Goal: Information Seeking & Learning: Check status

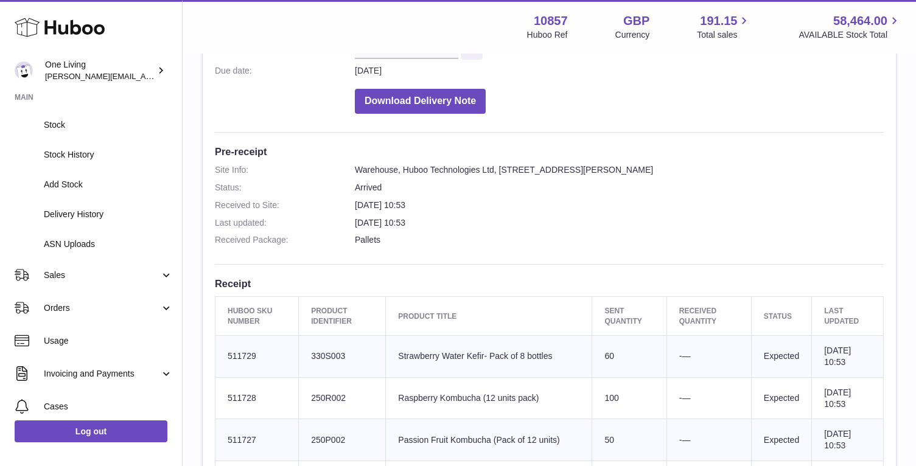
scroll to position [222, 0]
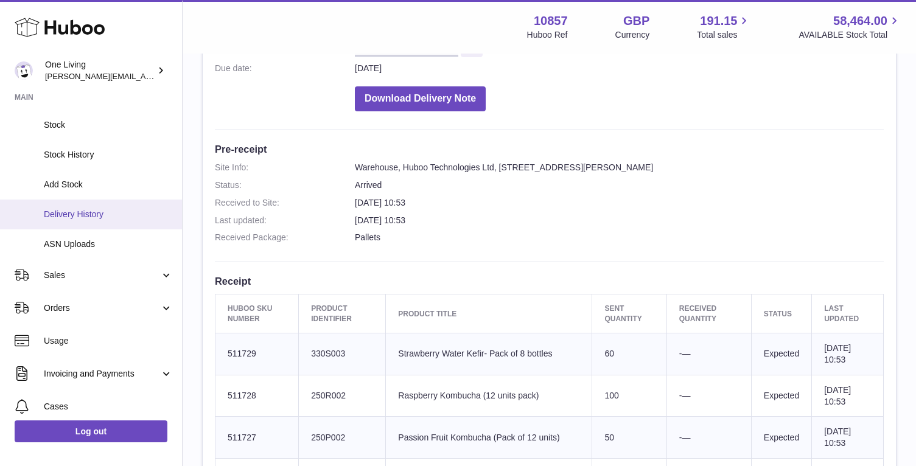
click at [95, 216] on span "Delivery History" at bounding box center [108, 215] width 129 height 12
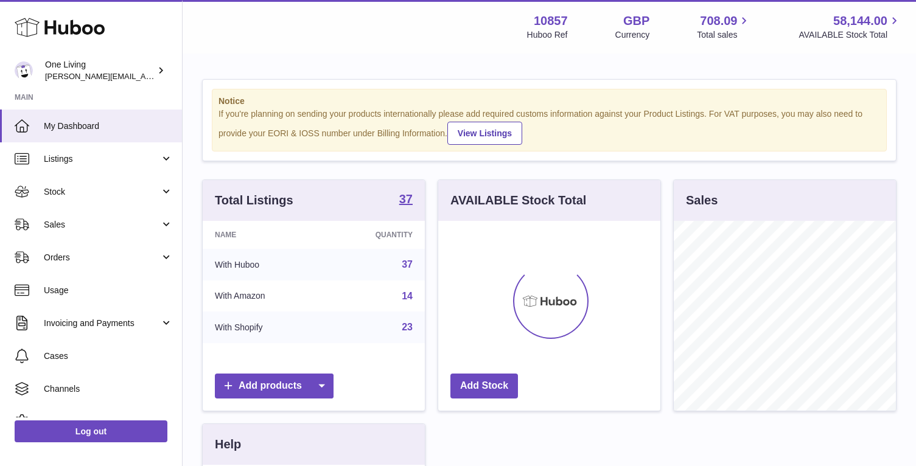
scroll to position [190, 222]
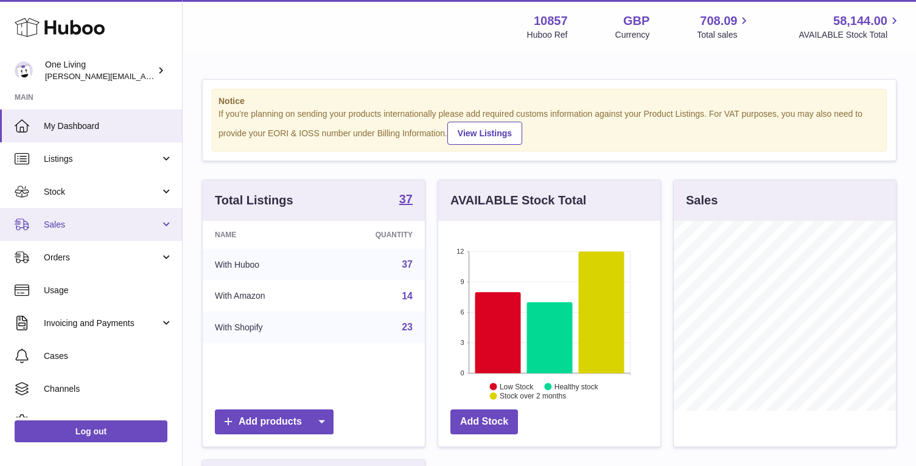
click at [147, 223] on span "Sales" at bounding box center [102, 225] width 116 height 12
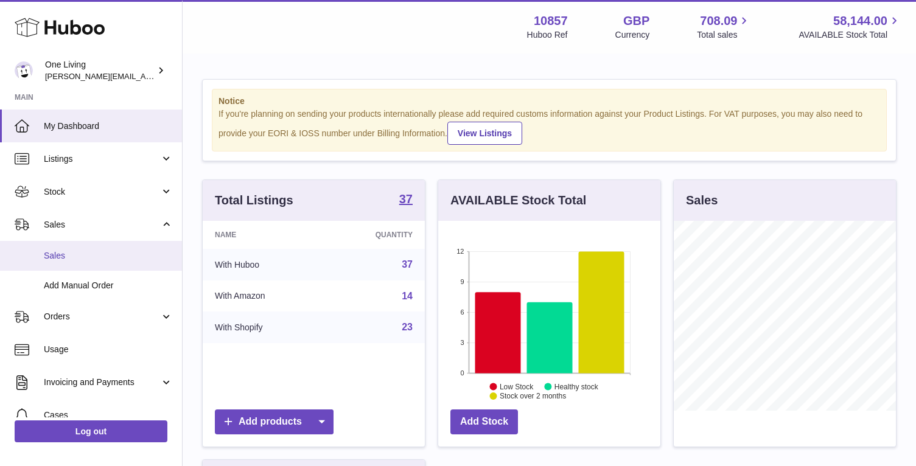
click at [116, 259] on span "Sales" at bounding box center [108, 256] width 129 height 12
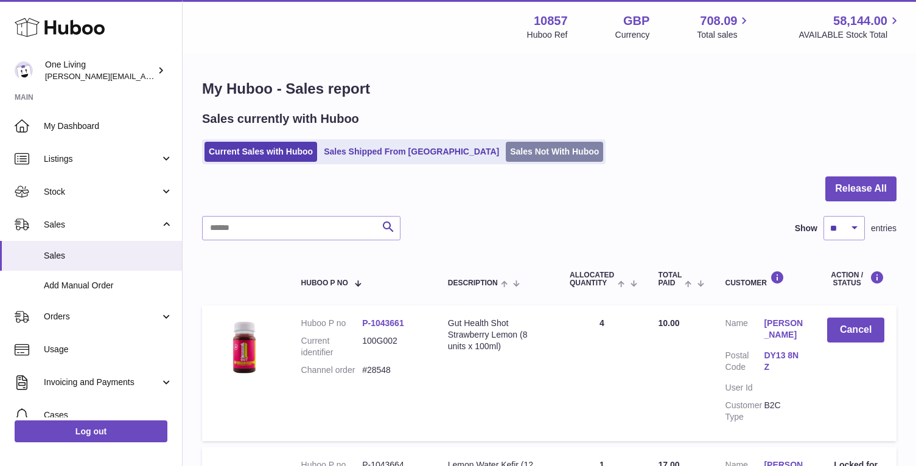
click at [506, 152] on link "Sales Not With Huboo" at bounding box center [554, 152] width 97 height 20
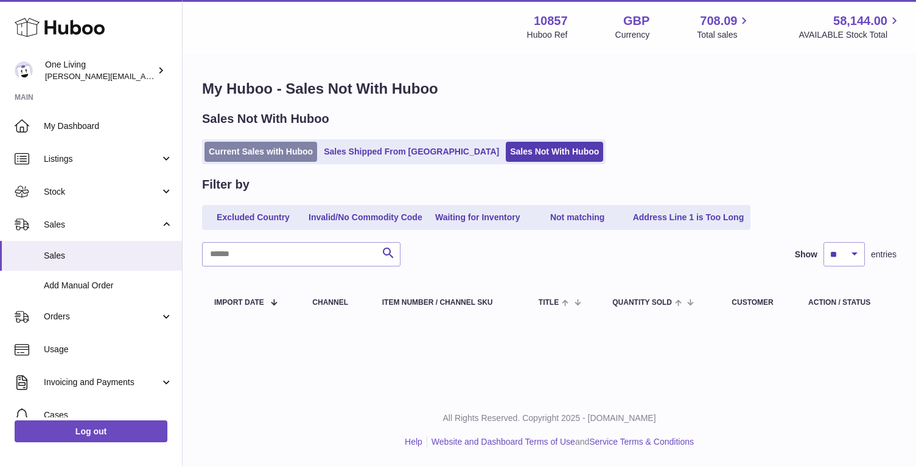
click at [272, 147] on link "Current Sales with Huboo" at bounding box center [261, 152] width 113 height 20
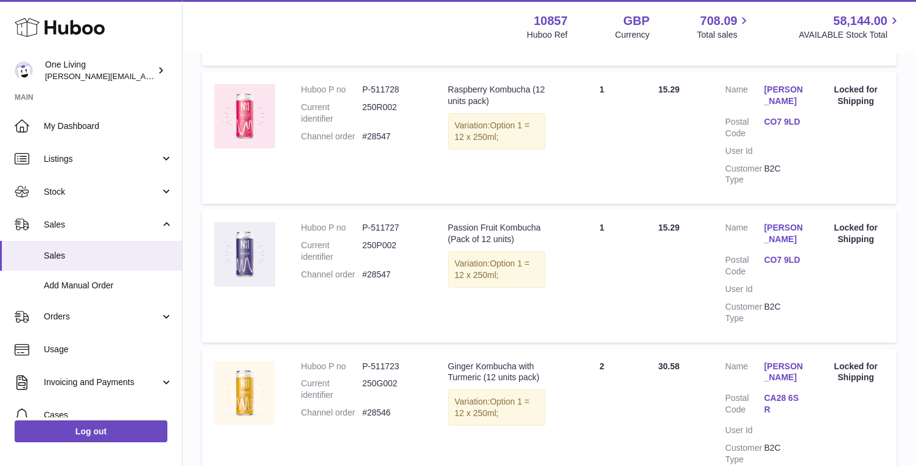
scroll to position [622, 0]
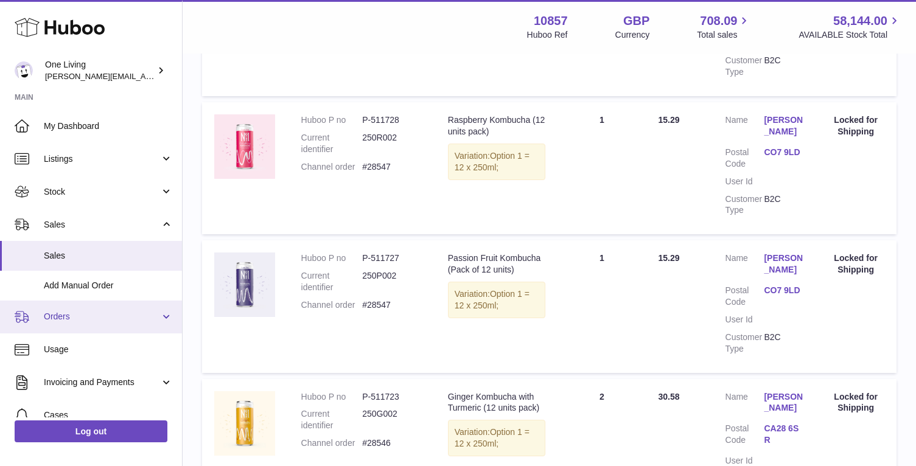
click at [114, 321] on span "Orders" at bounding box center [102, 317] width 116 height 12
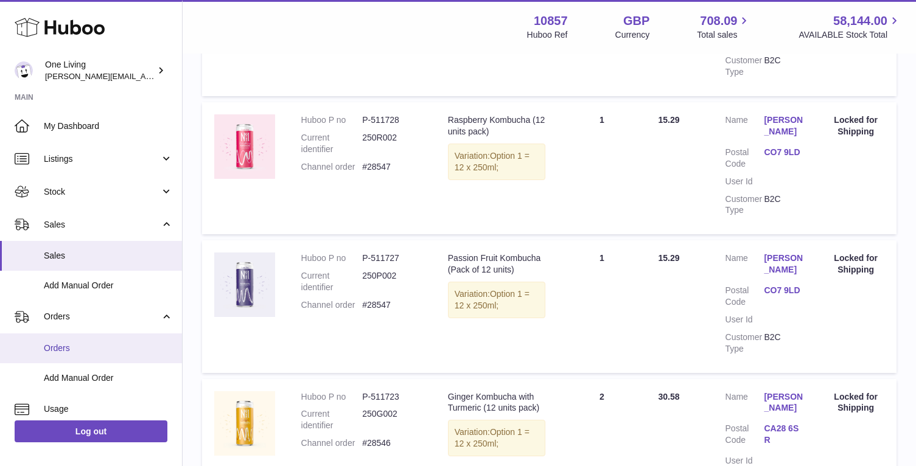
click at [96, 352] on span "Orders" at bounding box center [108, 349] width 129 height 12
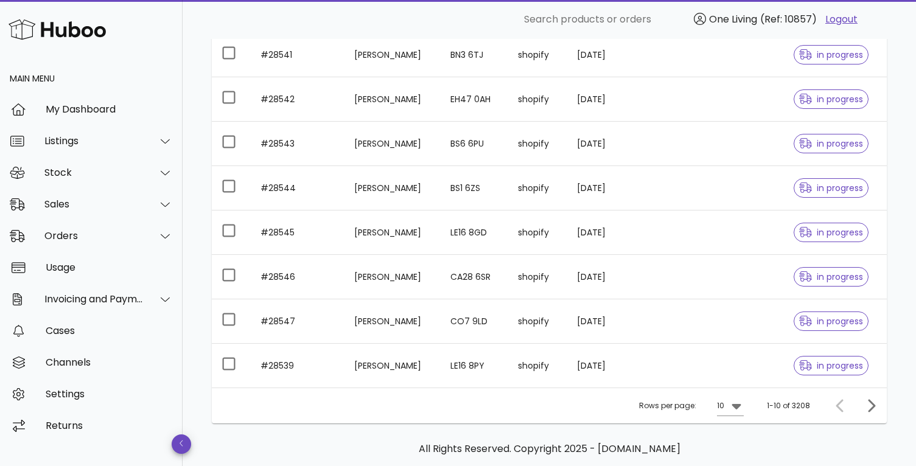
scroll to position [281, 0]
click at [248, 333] on td at bounding box center [231, 320] width 39 height 44
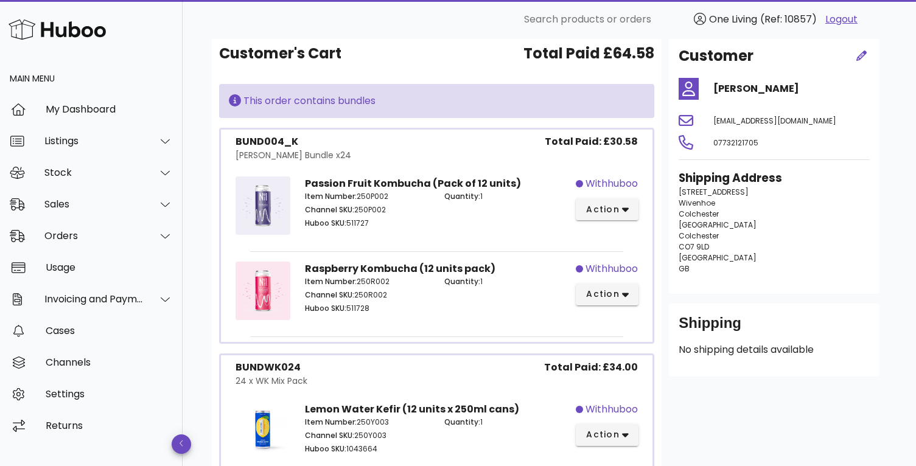
scroll to position [47, 0]
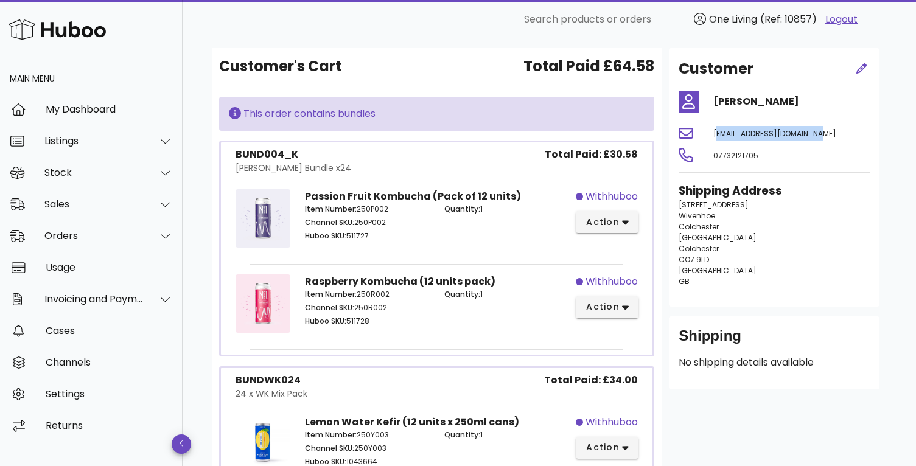
drag, startPoint x: 818, startPoint y: 134, endPoint x: 701, endPoint y: 133, distance: 116.9
click at [702, 133] on div "chcox1975@btinternet.com" at bounding box center [774, 133] width 206 height 29
copy span "chcox1975@btinternet.com"
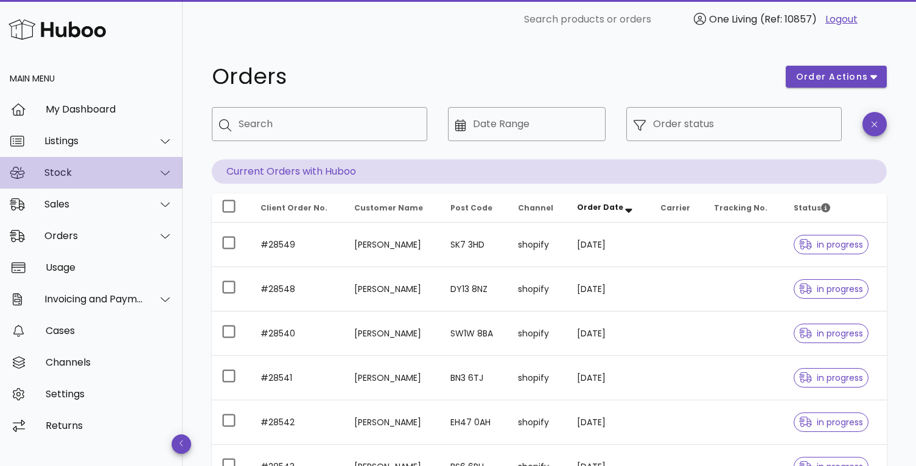
click at [156, 170] on div at bounding box center [158, 173] width 29 height 30
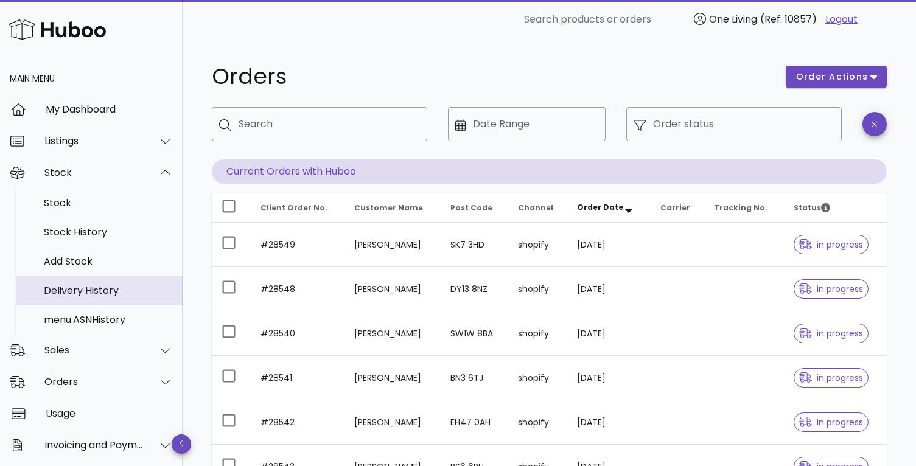
click at [129, 293] on div "Delivery History" at bounding box center [108, 291] width 129 height 12
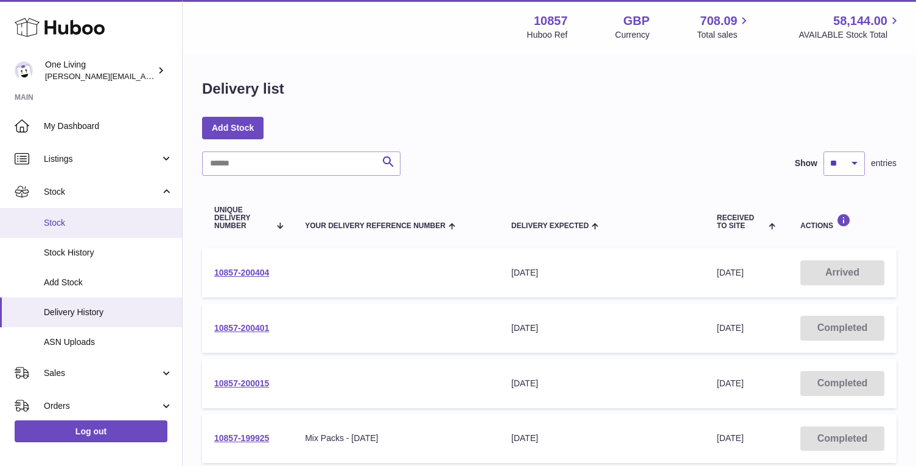
click at [110, 221] on span "Stock" at bounding box center [108, 223] width 129 height 12
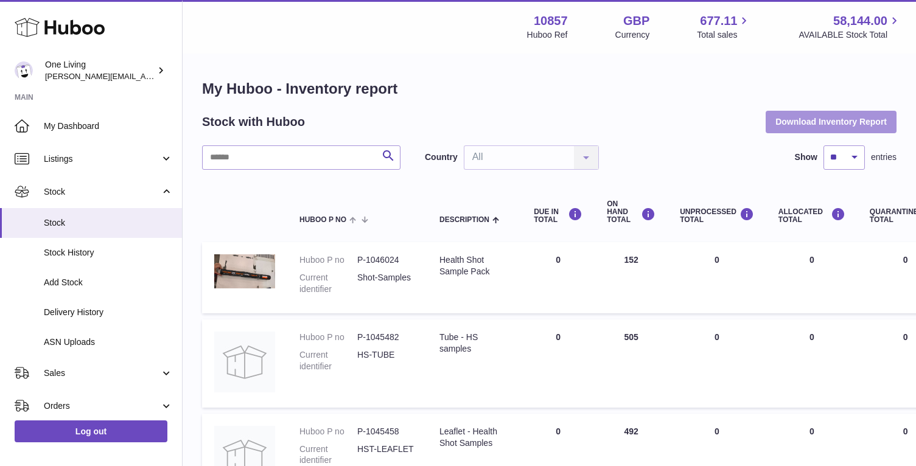
click at [803, 122] on button "Download Inventory Report" at bounding box center [831, 122] width 131 height 22
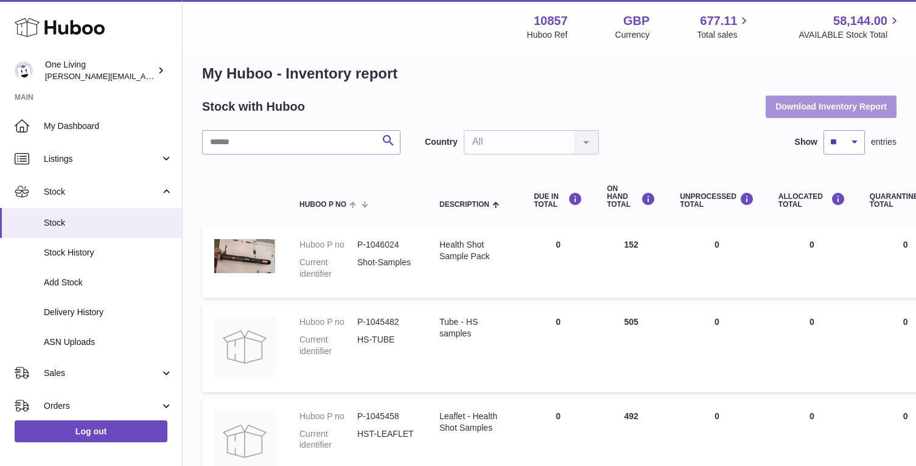
scroll to position [16, 0]
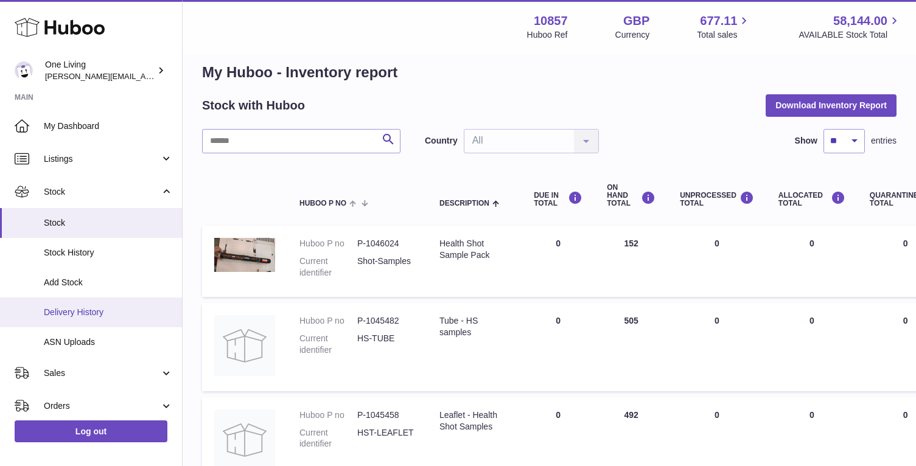
click at [99, 310] on span "Delivery History" at bounding box center [108, 313] width 129 height 12
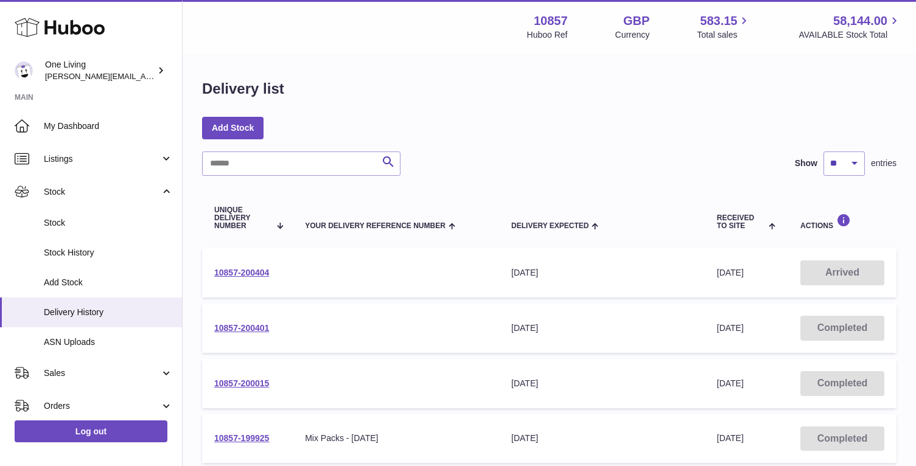
drag, startPoint x: 278, startPoint y: 269, endPoint x: 213, endPoint y: 268, distance: 64.5
click at [213, 268] on td "10857-200404" at bounding box center [247, 272] width 91 height 49
copy link "10857-200404"
